Goal: Task Accomplishment & Management: Use online tool/utility

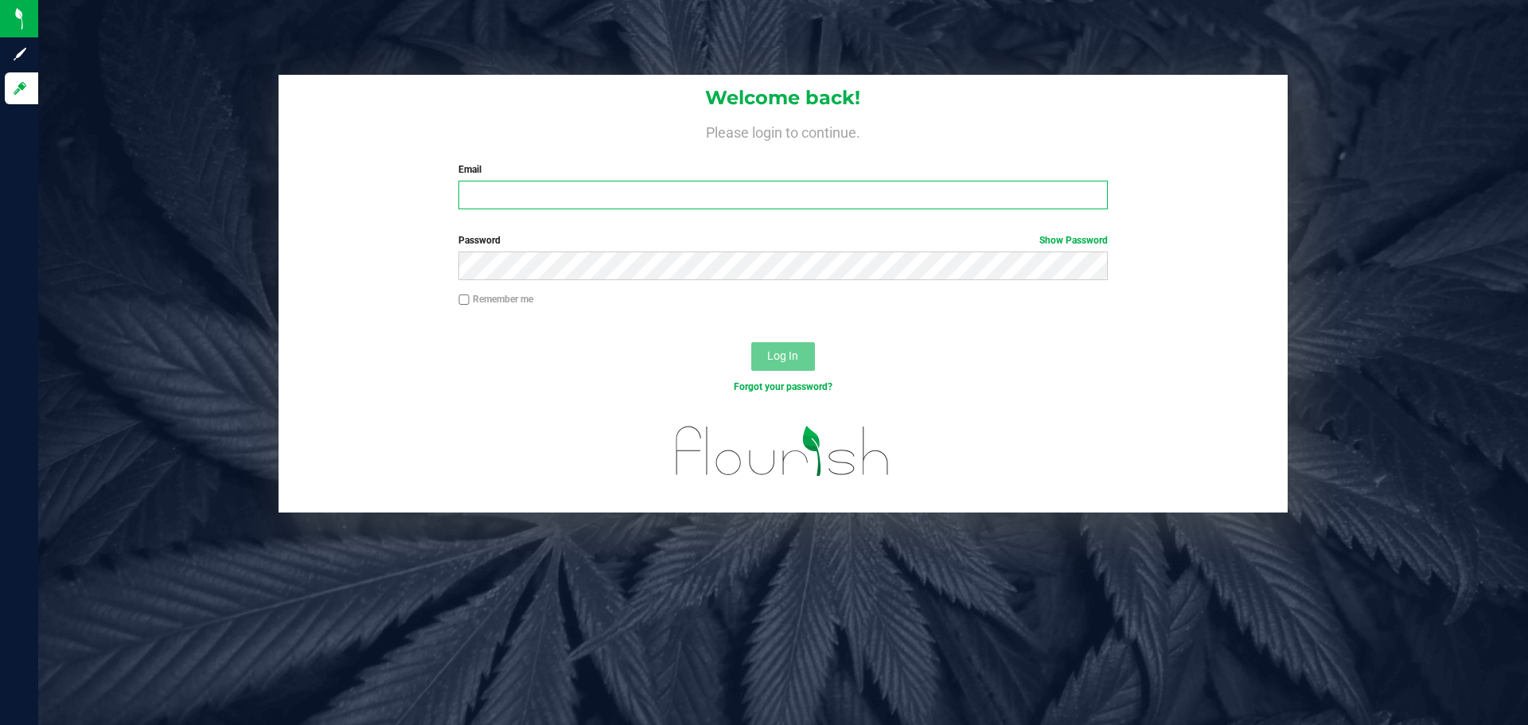
click at [593, 204] on input "Email" at bounding box center [782, 195] width 649 height 29
type input "[EMAIL_ADDRESS][DOMAIN_NAME]"
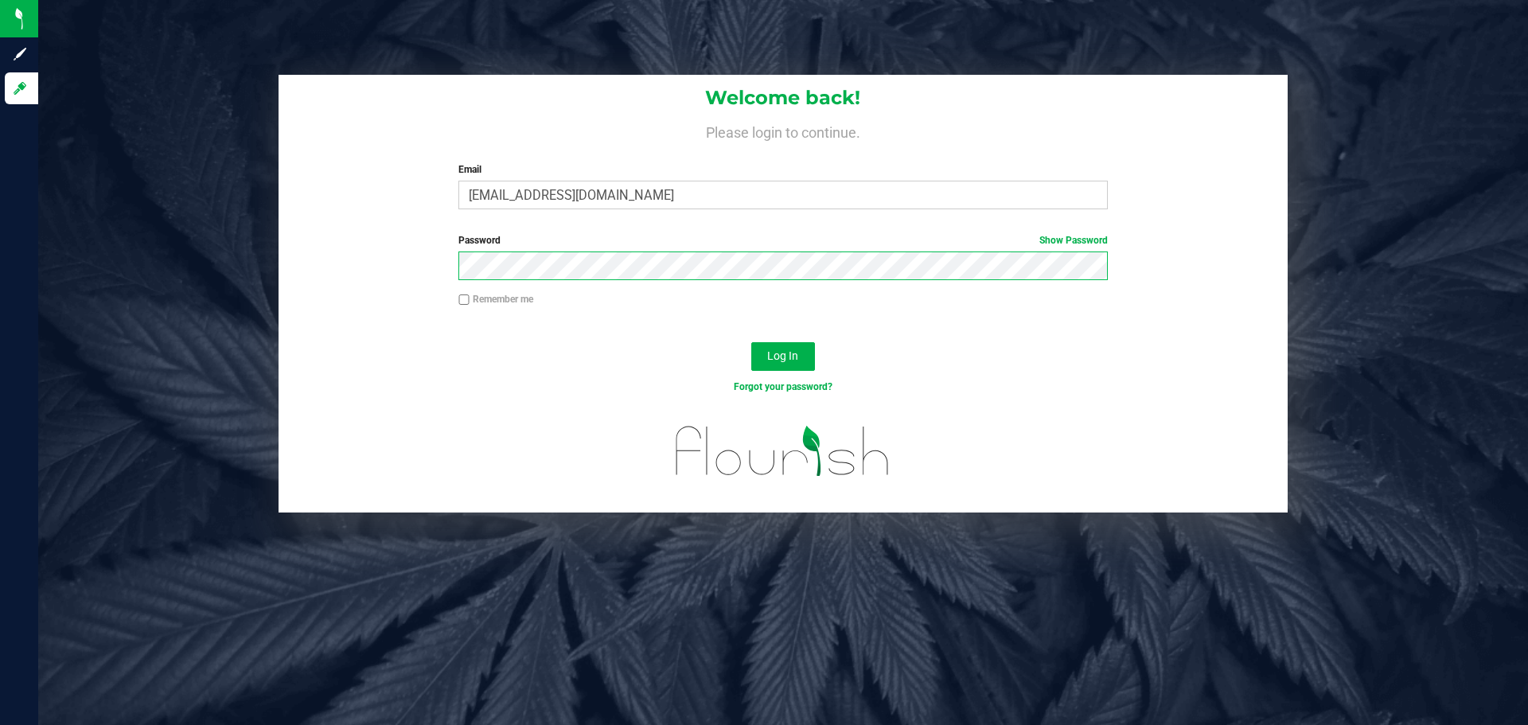
click at [751, 342] on button "Log In" at bounding box center [783, 356] width 64 height 29
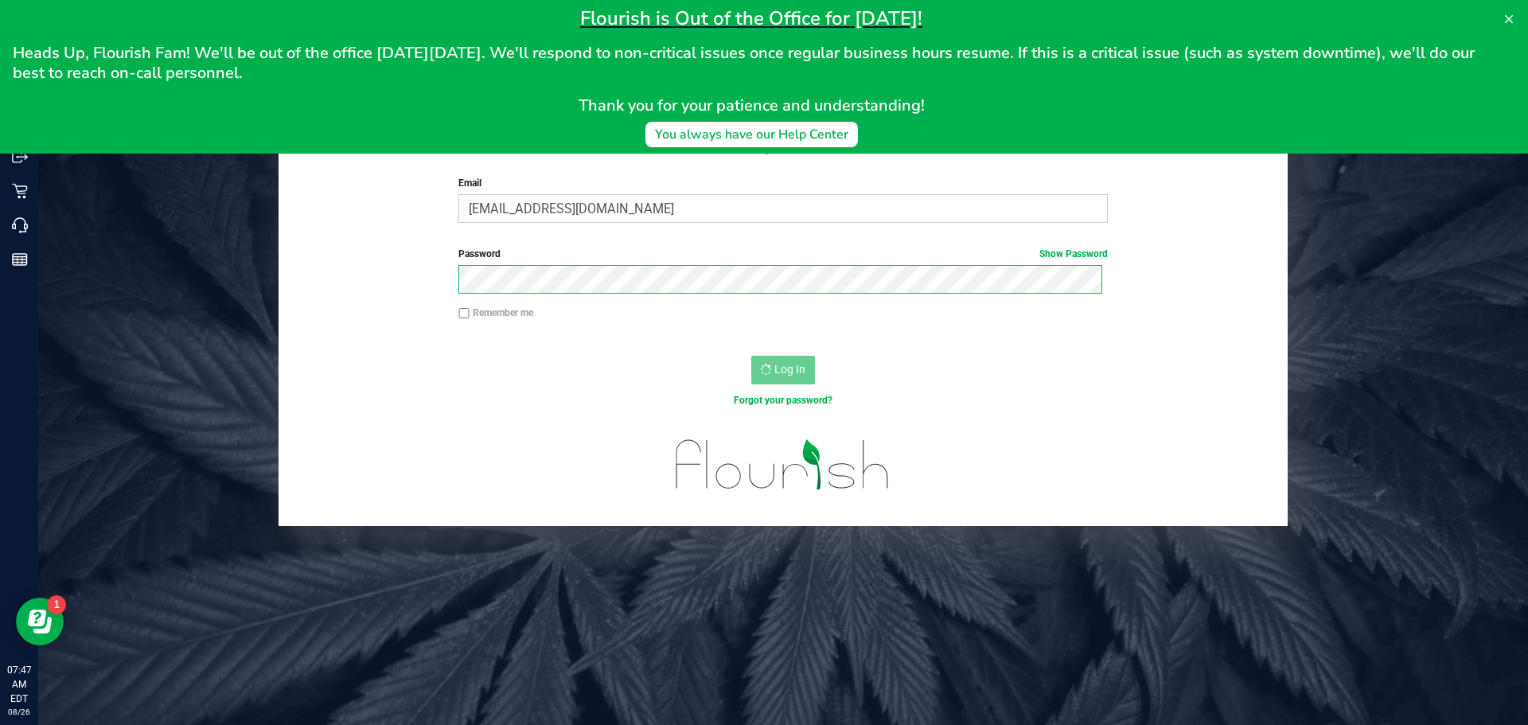
scroll to position [38, 0]
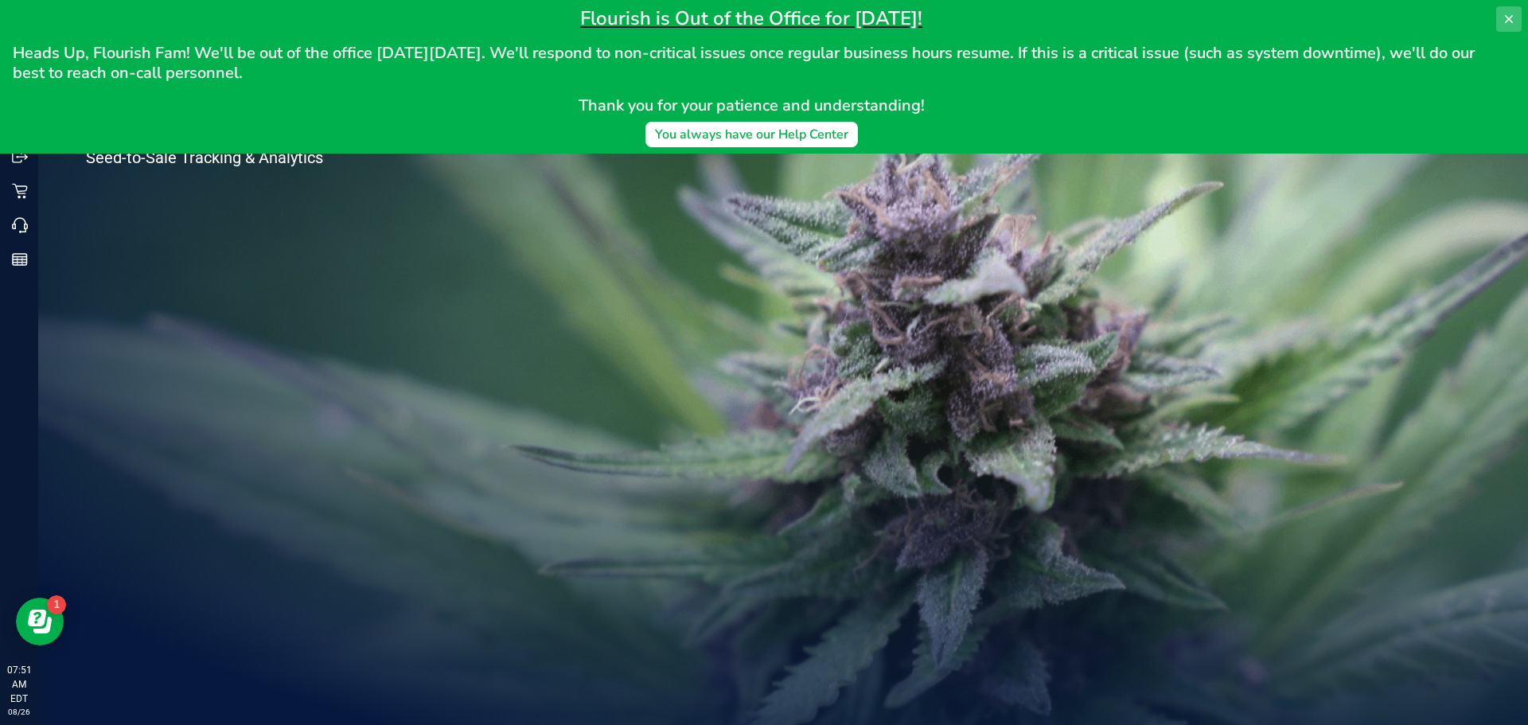
click at [1513, 13] on icon at bounding box center [1508, 19] width 13 height 13
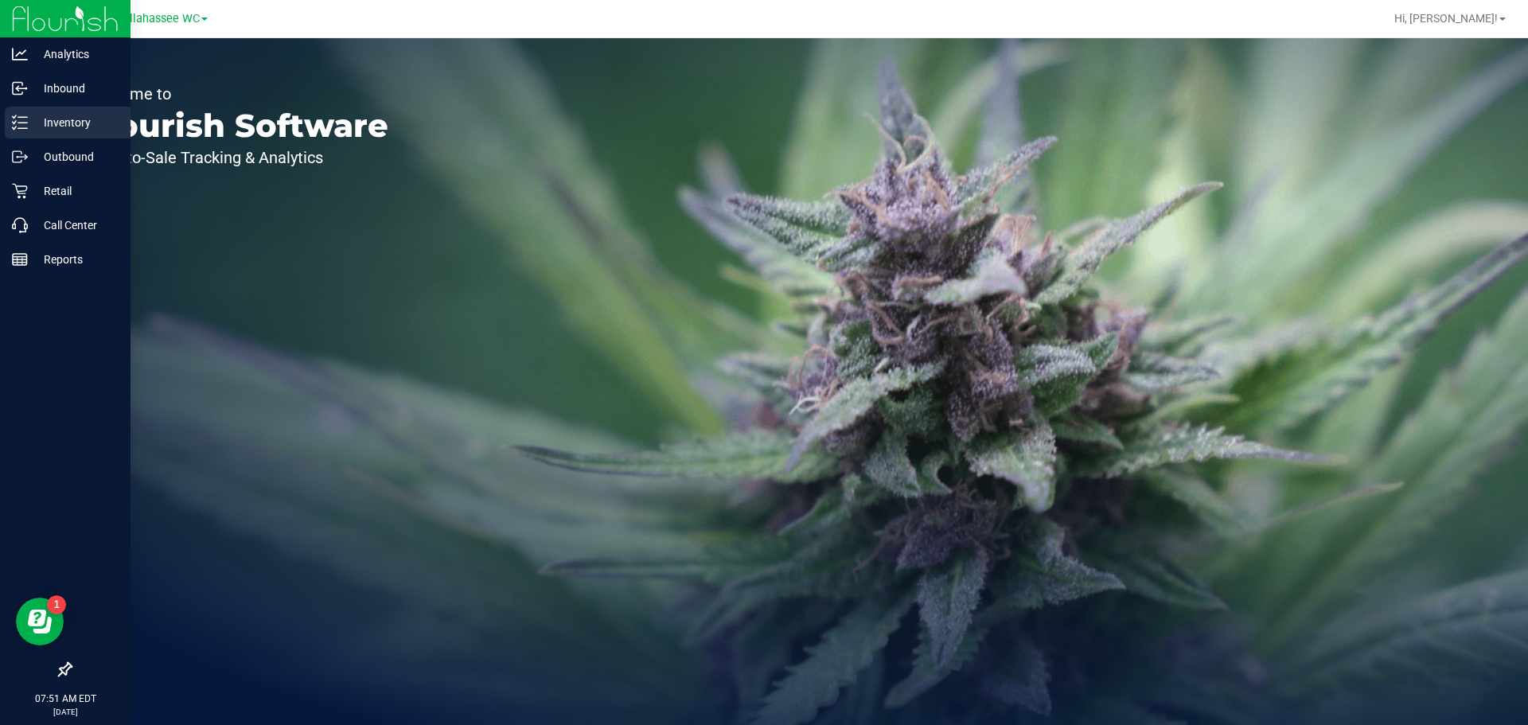
click at [25, 133] on div "Inventory" at bounding box center [68, 123] width 126 height 32
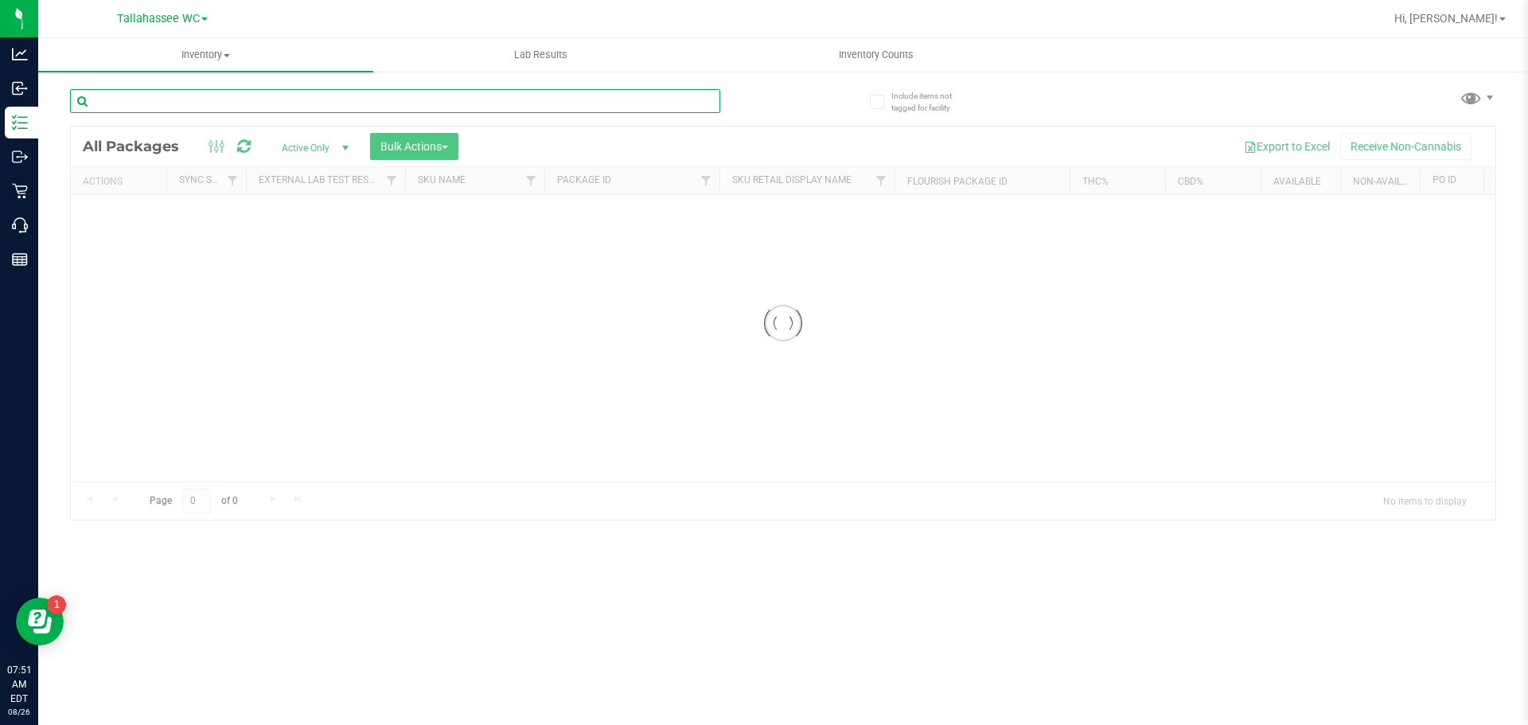
click at [260, 101] on div "Inventory All packages All inventory Waste log Create inventory Lab Results Inv…" at bounding box center [783, 381] width 1490 height 687
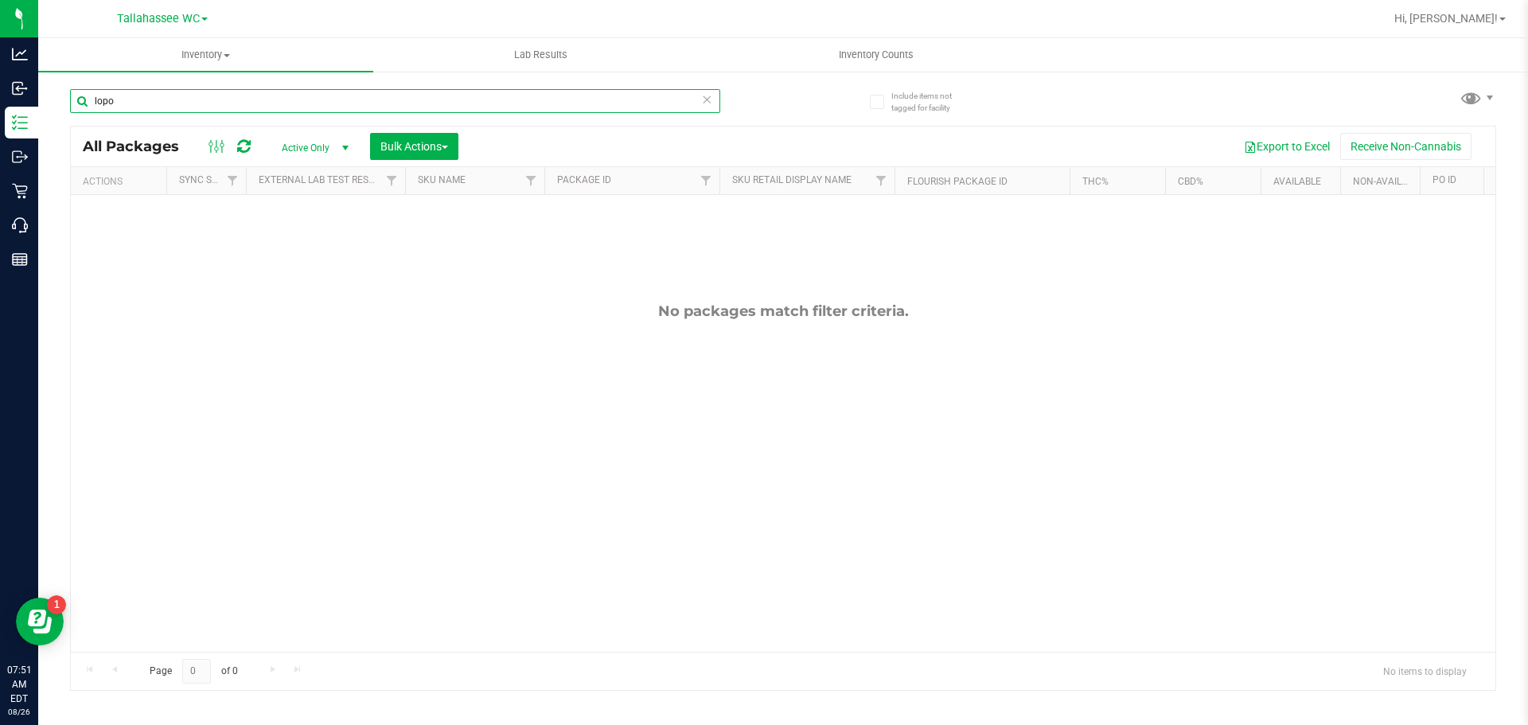
drag, startPoint x: 147, startPoint y: 102, endPoint x: 103, endPoint y: 103, distance: 44.6
click at [103, 103] on input "lopo" at bounding box center [395, 101] width 650 height 24
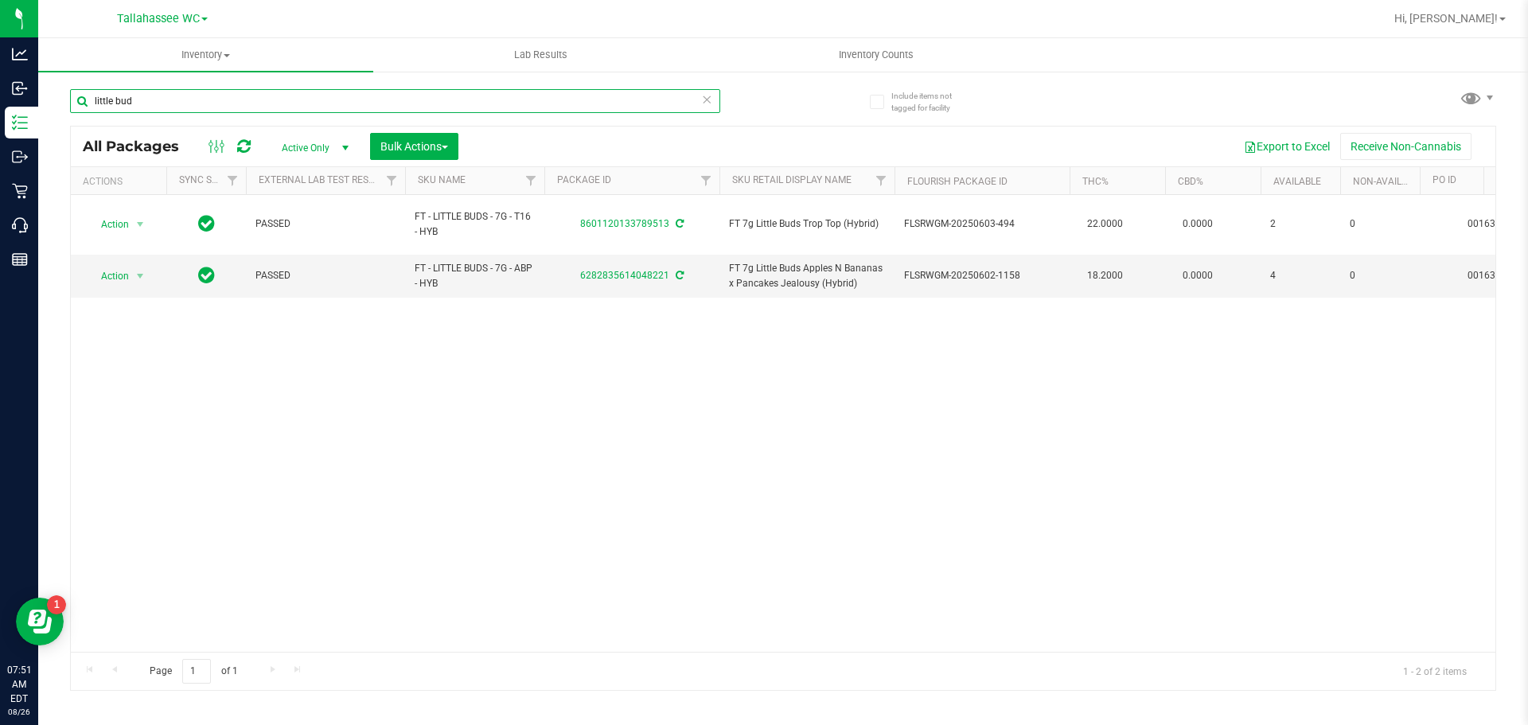
drag, startPoint x: 124, startPoint y: 101, endPoint x: 44, endPoint y: 101, distance: 80.4
click at [44, 101] on div "Include items not tagged for facility little bud All Packages Active Only Activ…" at bounding box center [783, 312] width 1490 height 485
type input "ft"
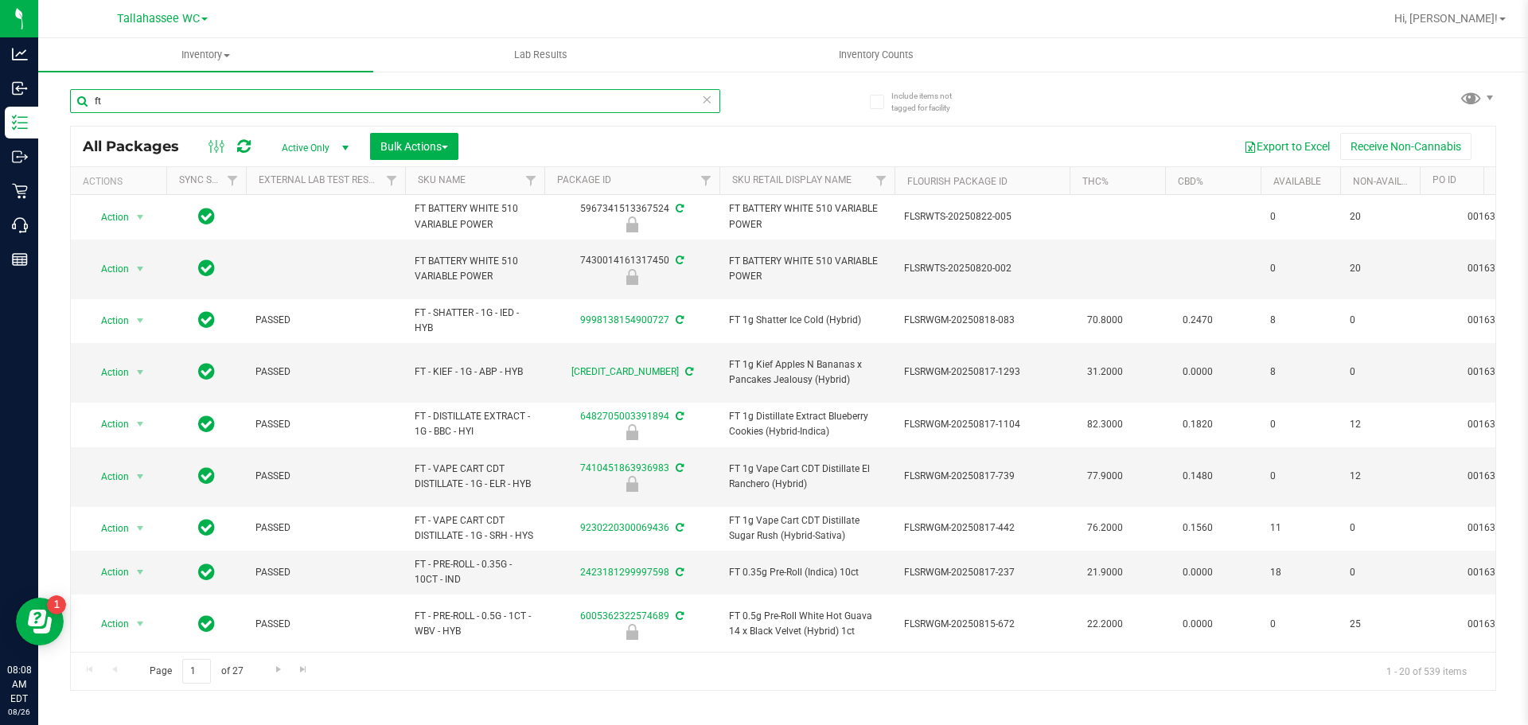
click at [173, 95] on input "ft" at bounding box center [395, 101] width 650 height 24
click at [799, 119] on div "ft All Packages Active Only Active Only Lab Samples Locked All External Interna…" at bounding box center [783, 382] width 1426 height 617
